Goal: Information Seeking & Learning: Learn about a topic

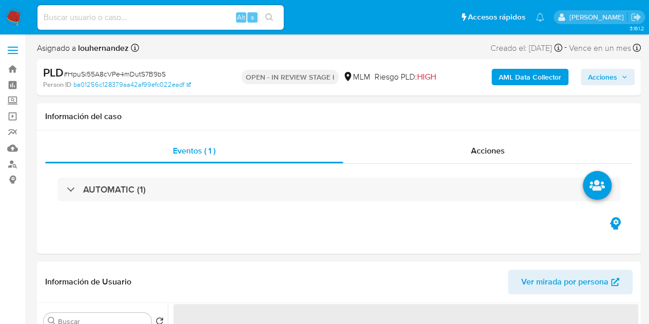
select select "10"
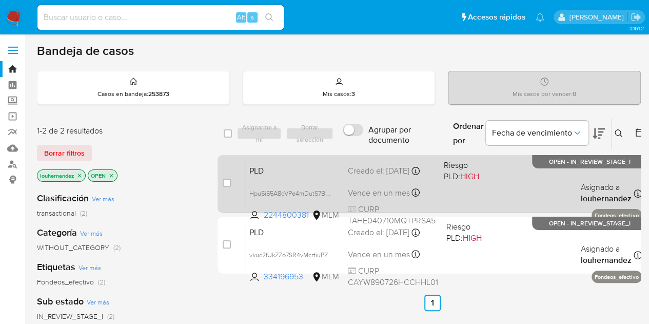
click at [337, 171] on span "PLD" at bounding box center [294, 169] width 90 height 13
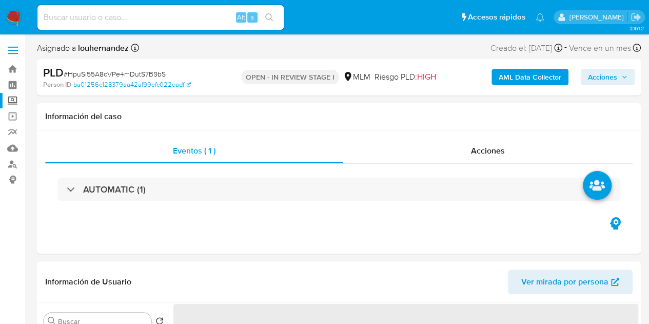
select select "10"
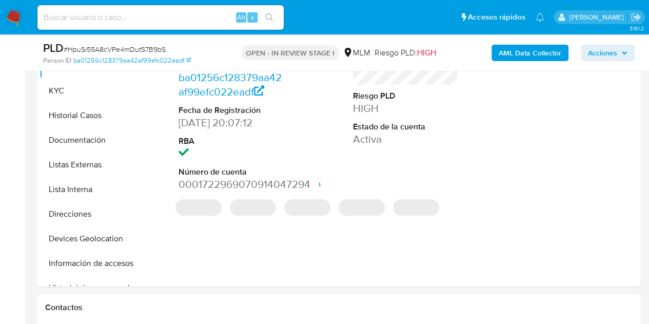
scroll to position [257, 0]
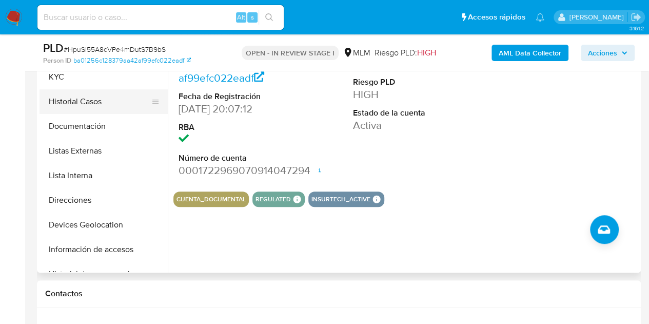
click at [94, 99] on button "Historial Casos" at bounding box center [100, 101] width 120 height 25
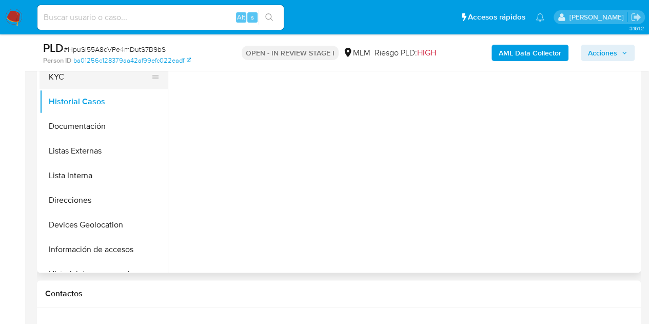
click at [95, 82] on button "KYC" at bounding box center [100, 77] width 120 height 25
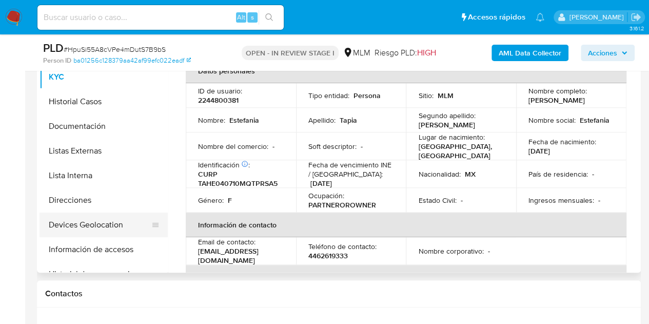
click at [94, 220] on button "Devices Geolocation" at bounding box center [100, 224] width 120 height 25
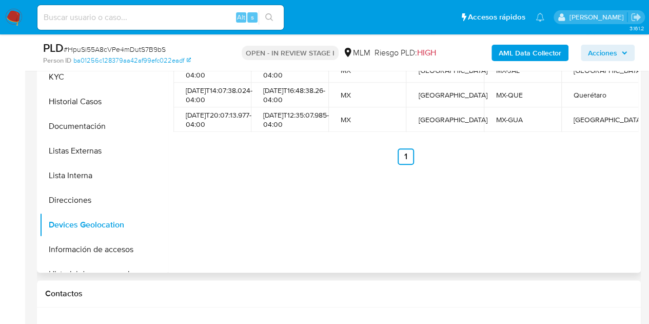
scroll to position [205, 0]
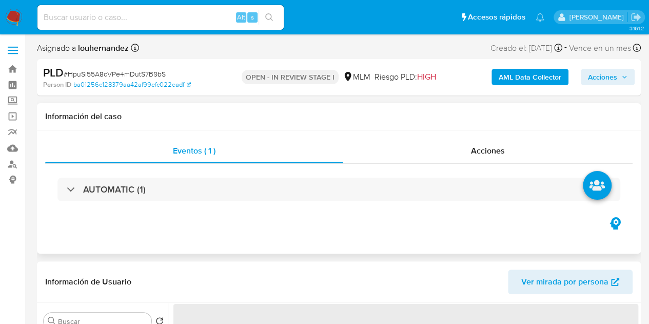
select select "10"
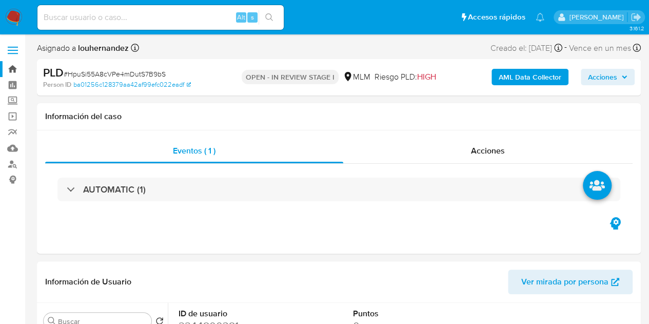
click at [13, 67] on link "Bandeja" at bounding box center [61, 69] width 122 height 16
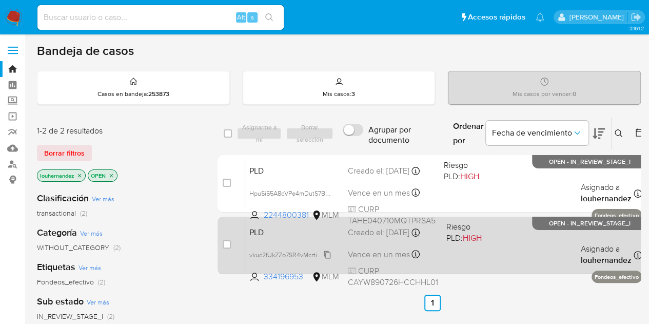
click at [330, 257] on icon at bounding box center [327, 255] width 7 height 8
click at [370, 241] on div "PLD vkuc2fUkZZo7SR4vMcrtiuPZ Copiado Copiado 334196953 MLM Riesgo PLD: HIGH Cre…" at bounding box center [443, 245] width 397 height 52
click at [384, 241] on div "PLD vkuc2fUkZZo7SR4vMcrtiuPZ 334196953 MLM Riesgo PLD: HIGH Creado el: 12/09/20…" at bounding box center [443, 245] width 397 height 52
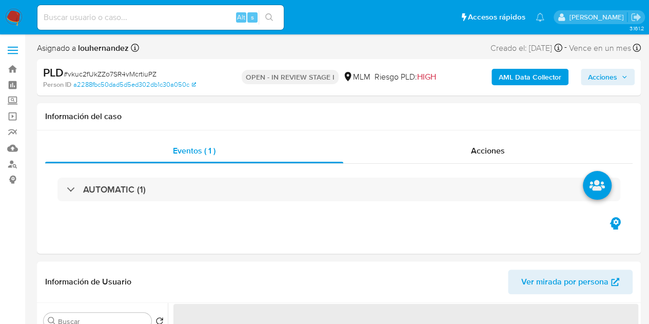
select select "10"
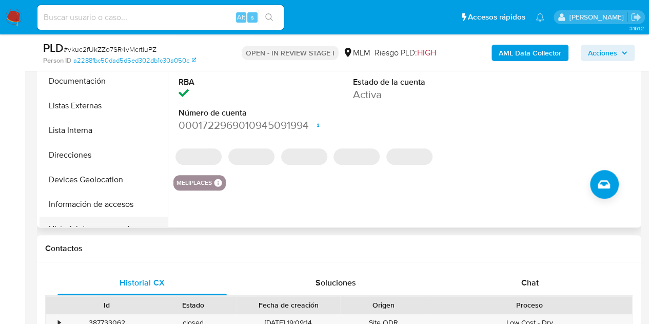
scroll to position [308, 0]
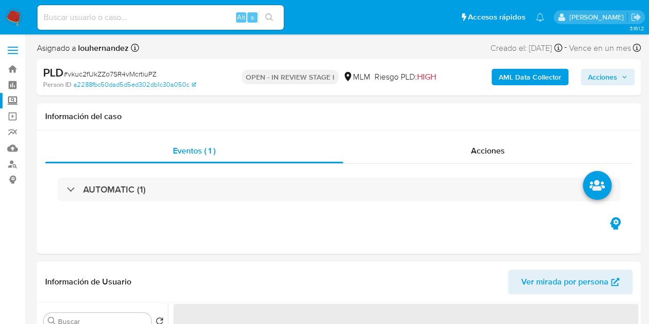
select select "10"
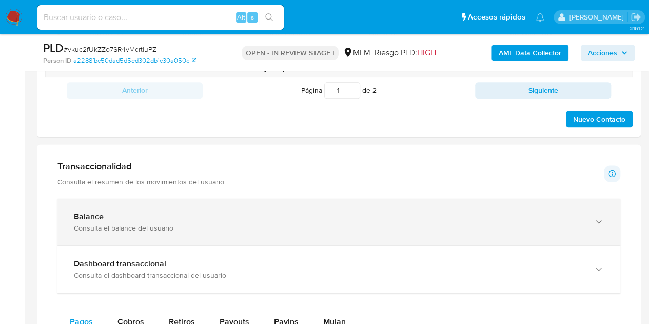
scroll to position [616, 0]
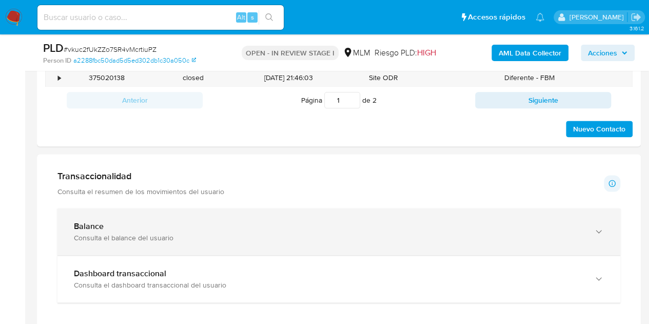
click at [252, 221] on div "Balance" at bounding box center [329, 226] width 510 height 10
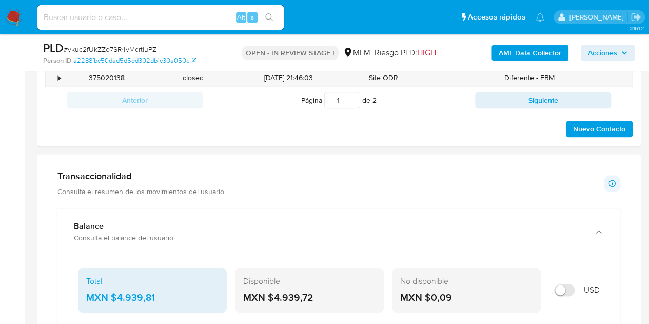
scroll to position [718, 0]
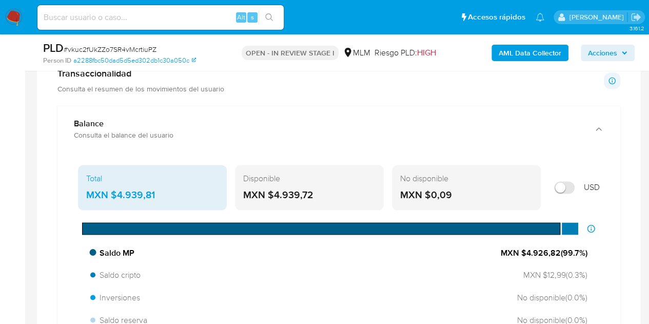
drag, startPoint x: 527, startPoint y: 249, endPoint x: 558, endPoint y: 249, distance: 31.3
click at [558, 249] on span "MXN $4.926,82 ( 99.7 %)" at bounding box center [544, 252] width 87 height 11
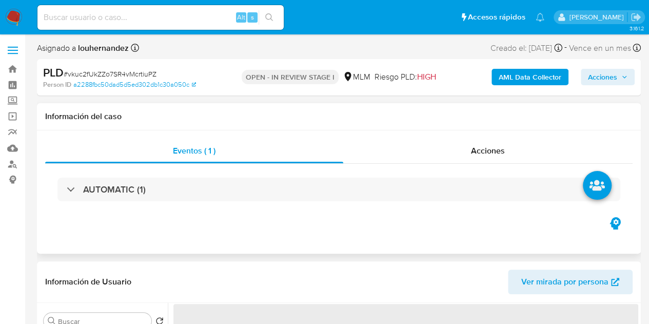
select select "10"
